Goal: Transaction & Acquisition: Purchase product/service

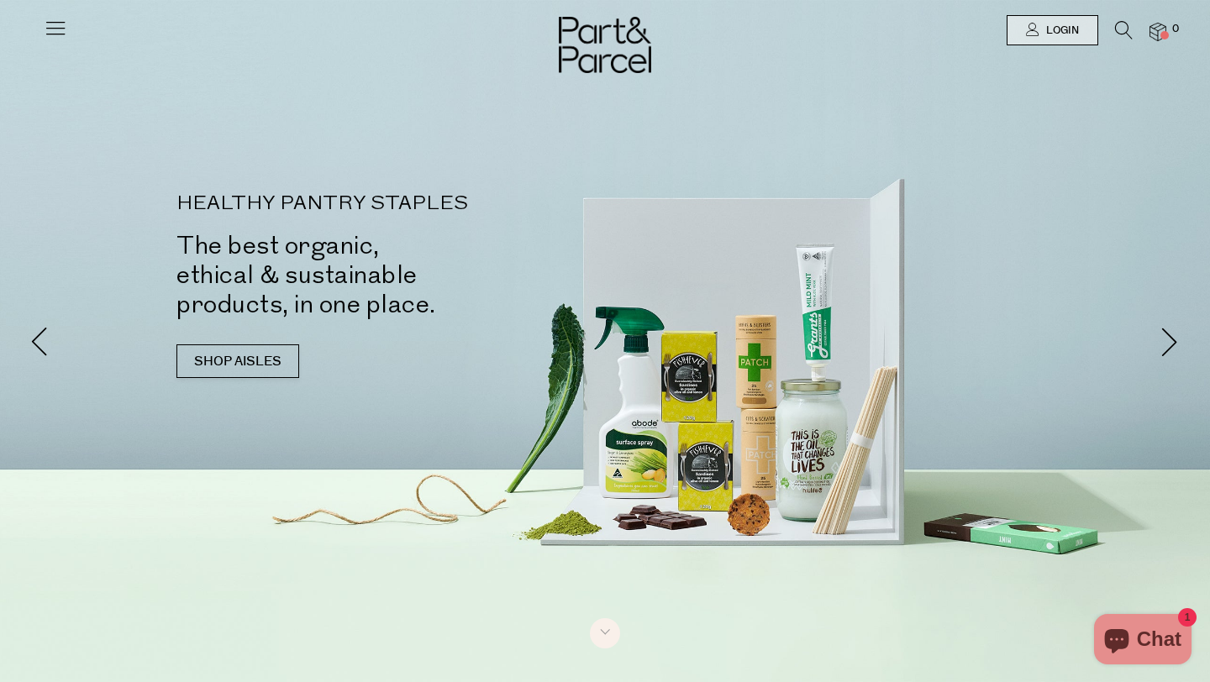
click at [49, 34] on icon at bounding box center [56, 28] width 24 height 24
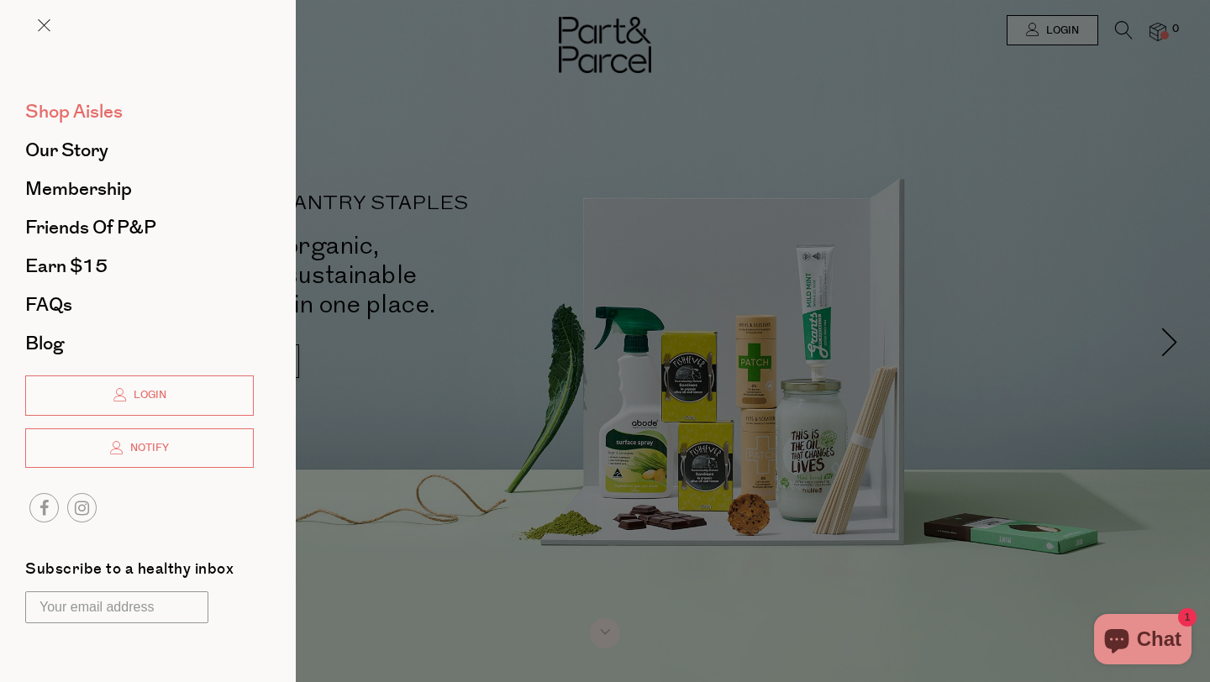
click at [97, 114] on span "Shop Aisles" at bounding box center [73, 111] width 97 height 27
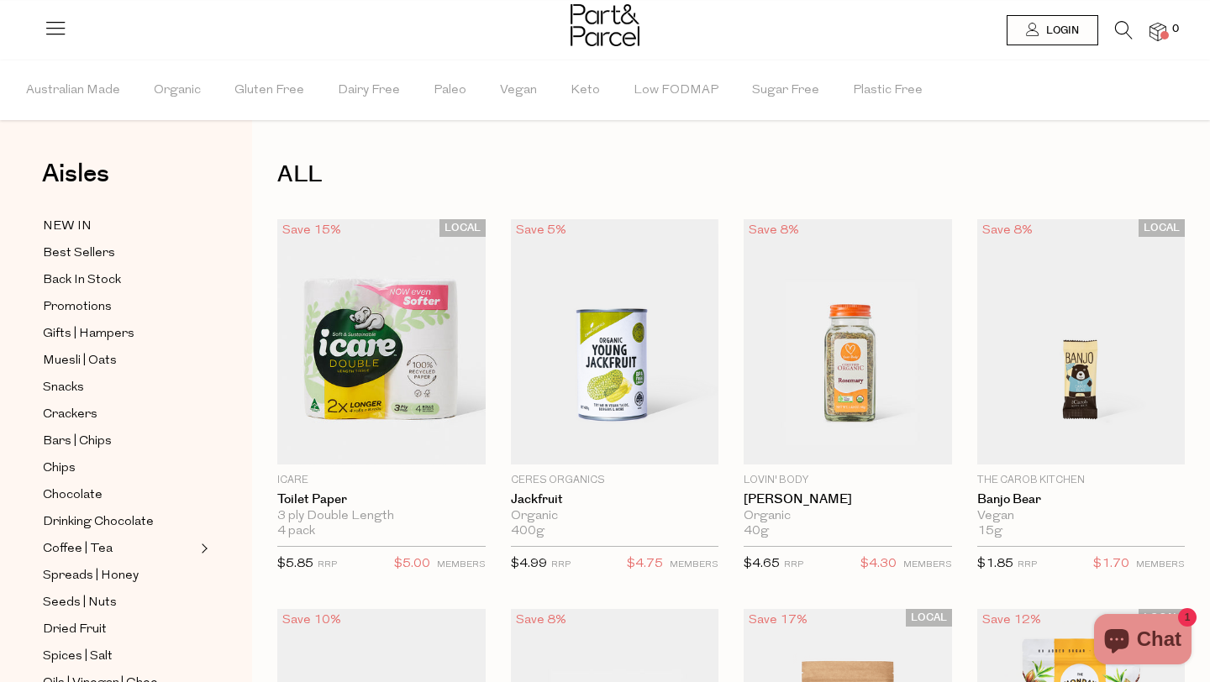
click at [1124, 29] on icon at bounding box center [1124, 30] width 18 height 18
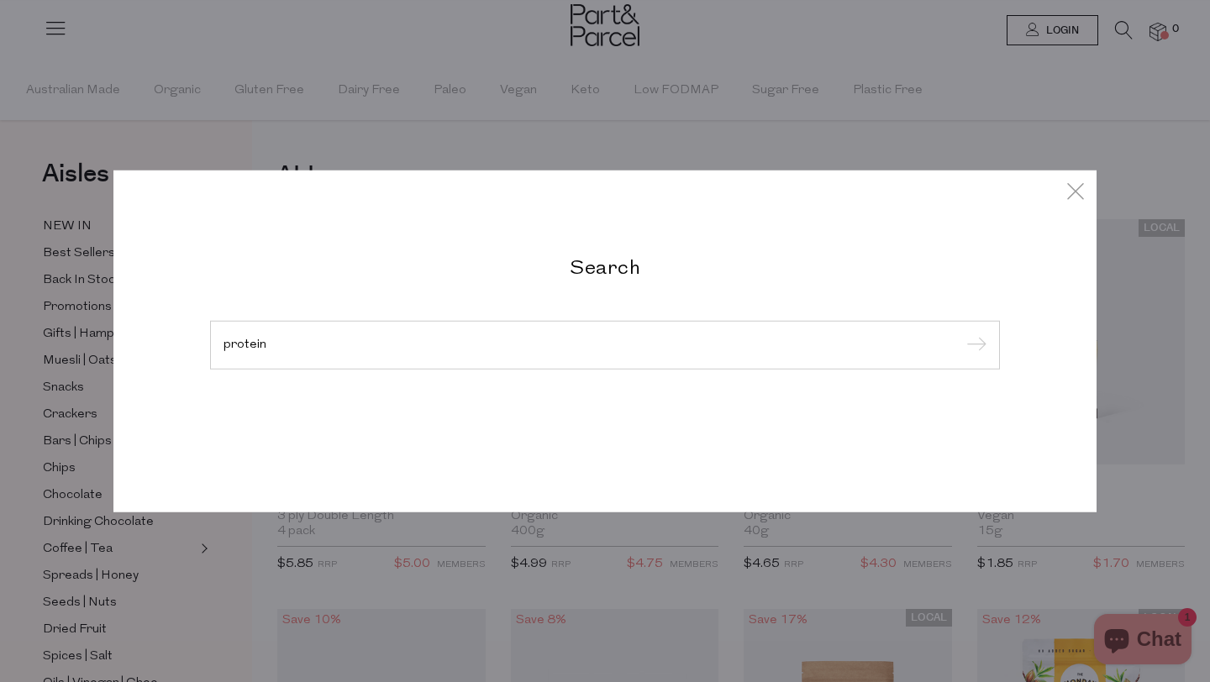
type input "protein"
click at [961, 333] on input "submit" at bounding box center [973, 345] width 25 height 25
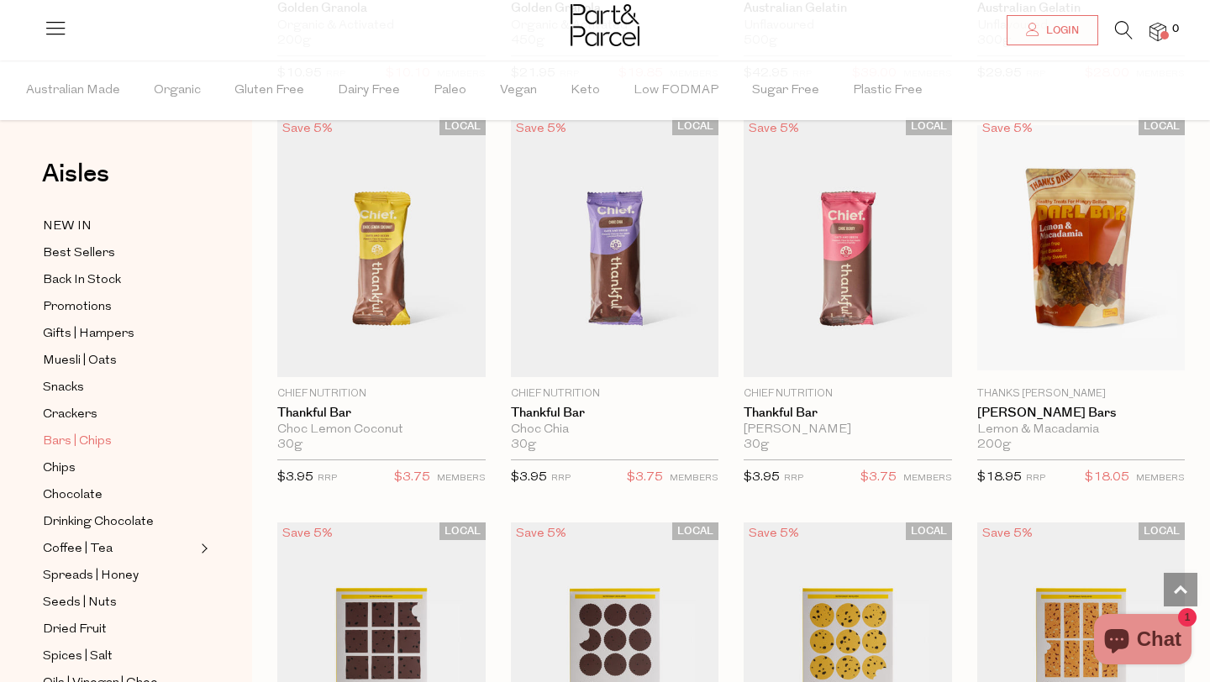
click at [92, 439] on span "Bars | Chips" at bounding box center [77, 442] width 69 height 20
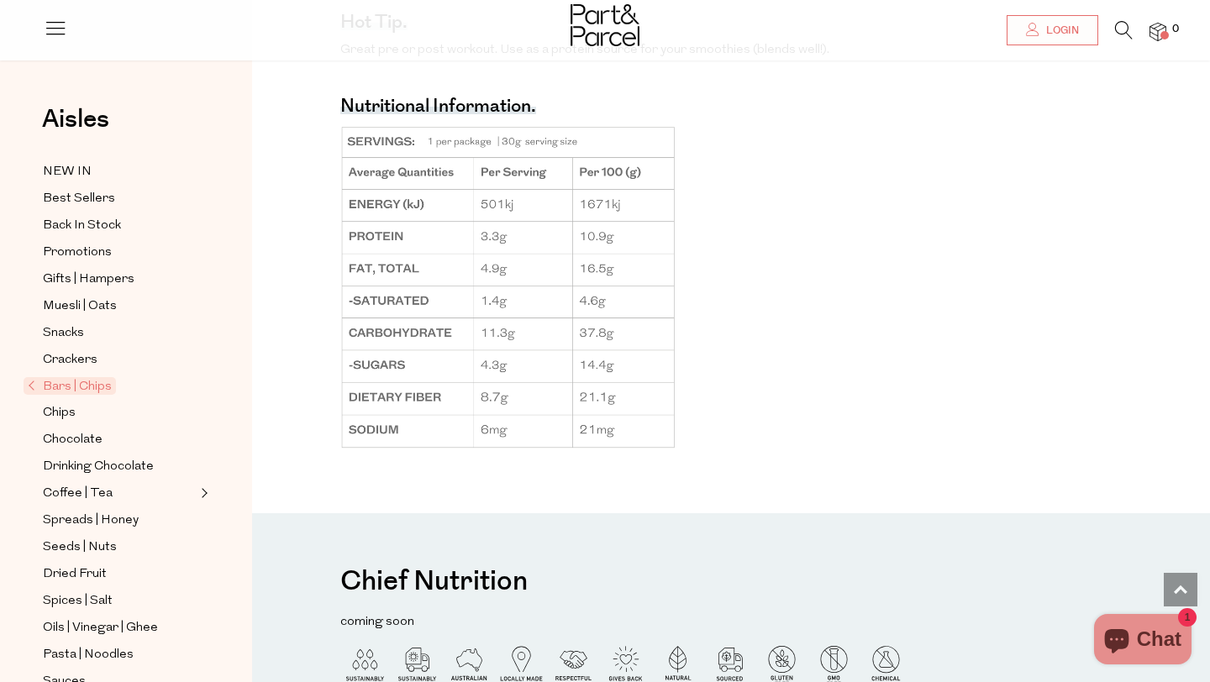
scroll to position [1411, 0]
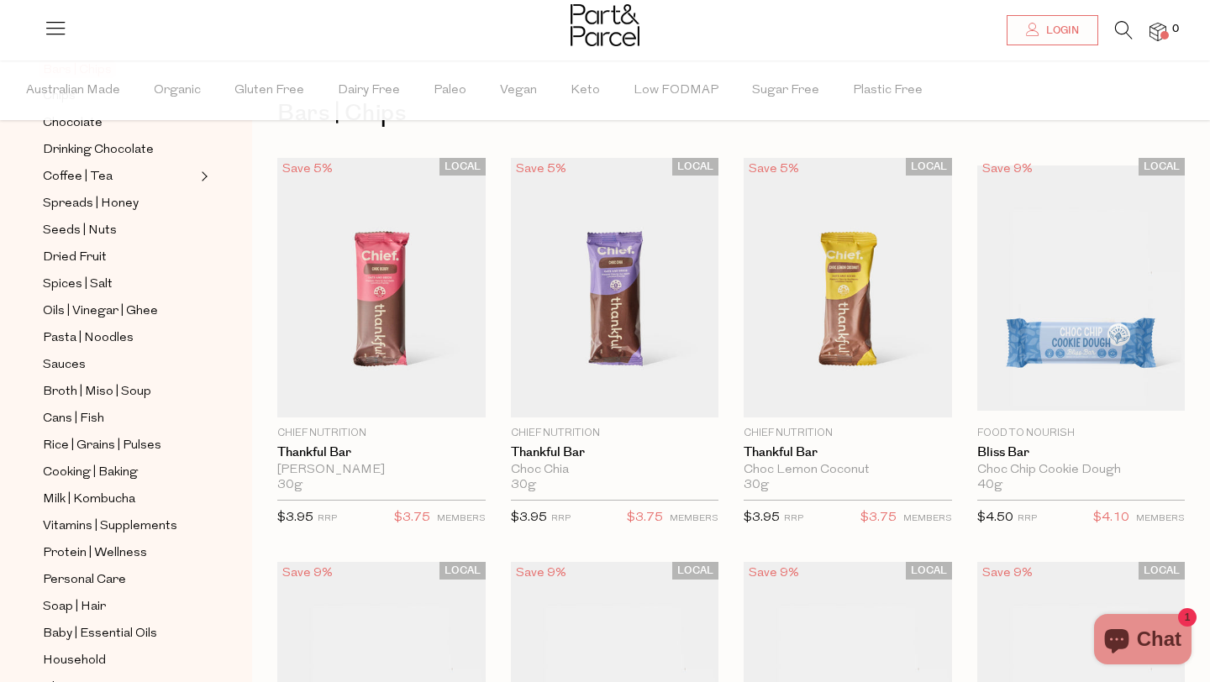
scroll to position [375, 0]
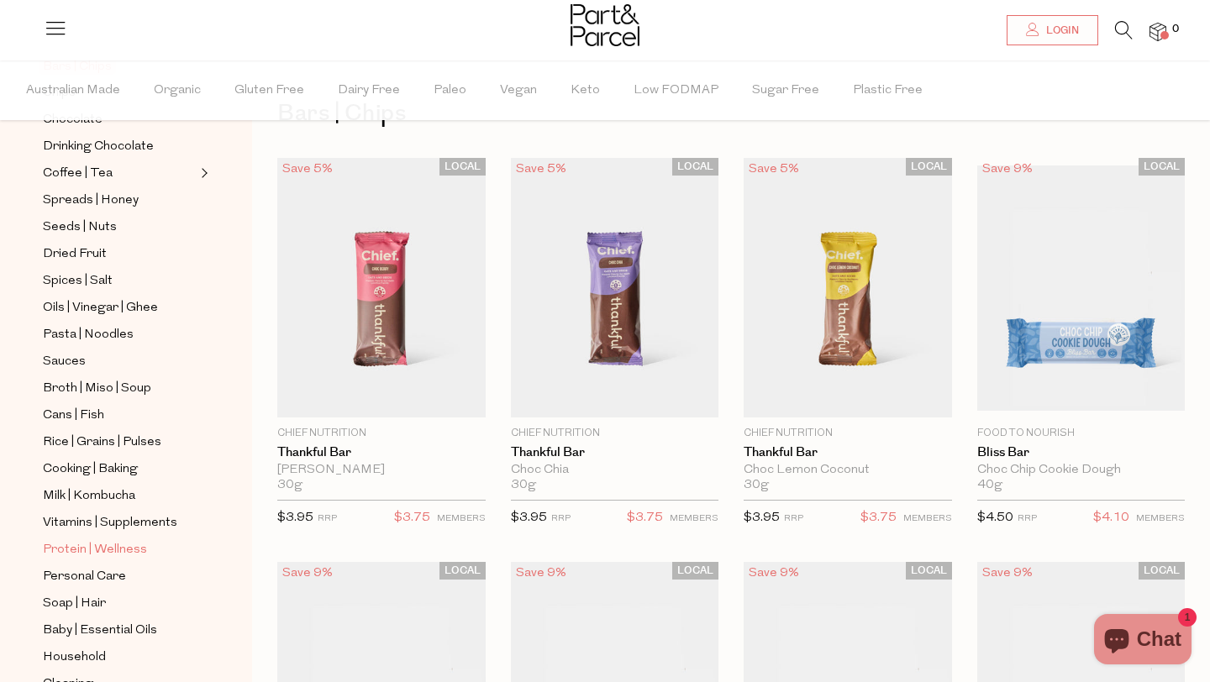
click at [123, 548] on span "Protein | Wellness" at bounding box center [95, 550] width 104 height 20
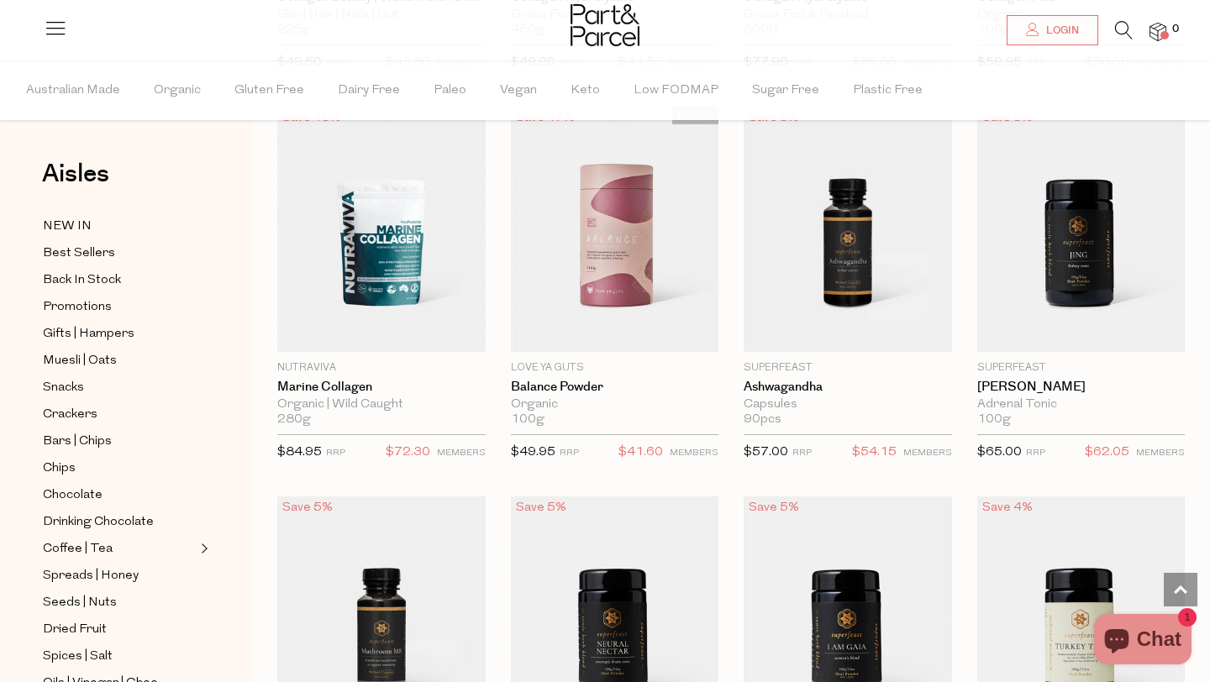
scroll to position [2452, 0]
